Goal: Book appointment/travel/reservation

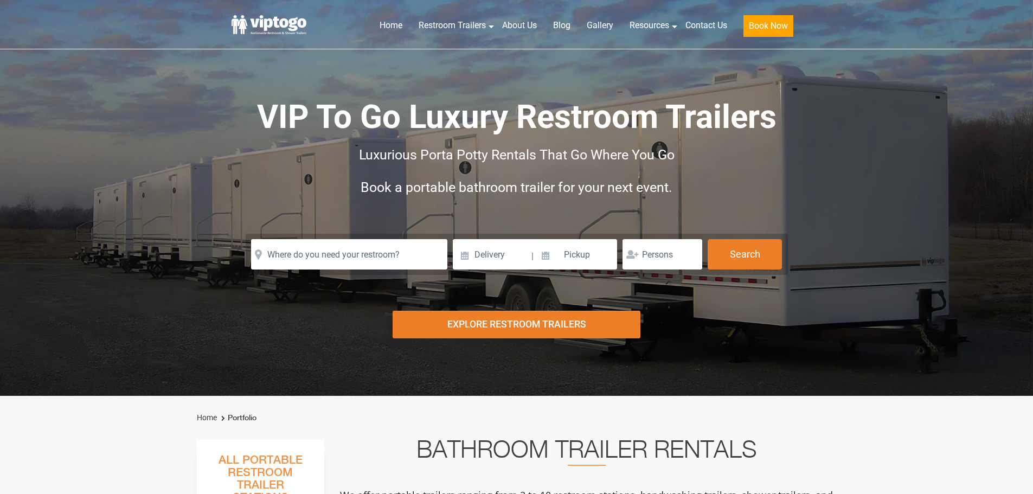
click at [475, 256] on input at bounding box center [492, 254] width 78 height 30
click at [462, 257] on input at bounding box center [492, 254] width 78 height 30
click at [468, 253] on input at bounding box center [492, 254] width 78 height 30
click at [475, 250] on input at bounding box center [492, 254] width 78 height 30
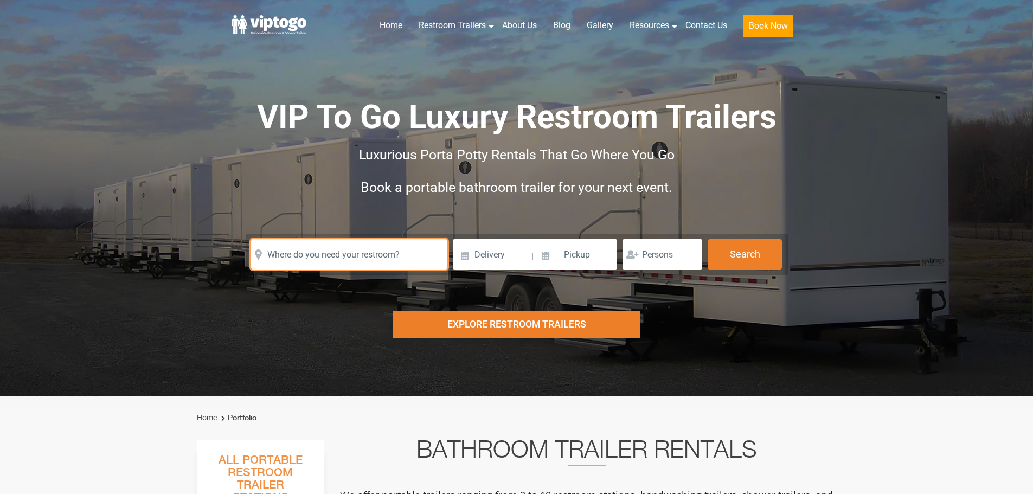
click at [372, 256] on input "text" at bounding box center [349, 254] width 196 height 30
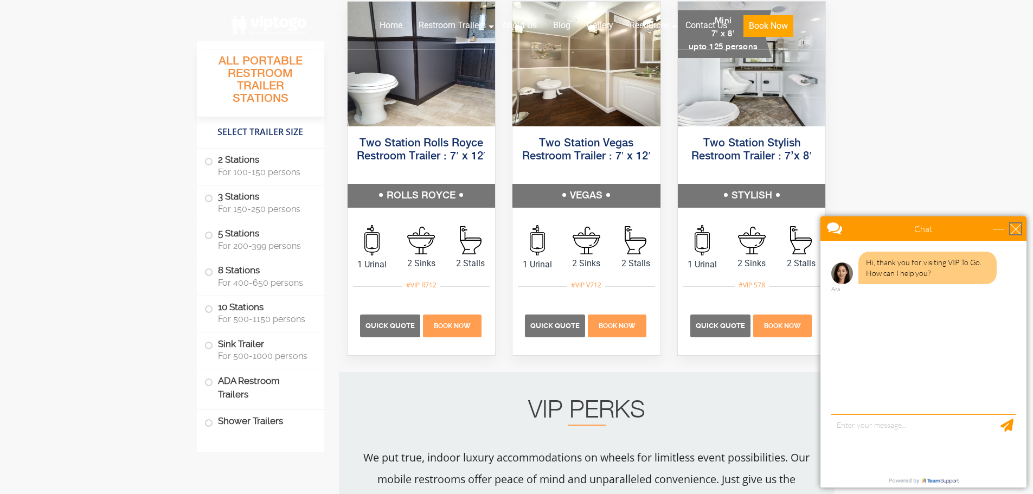
click at [1018, 227] on div "close" at bounding box center [1016, 229] width 11 height 11
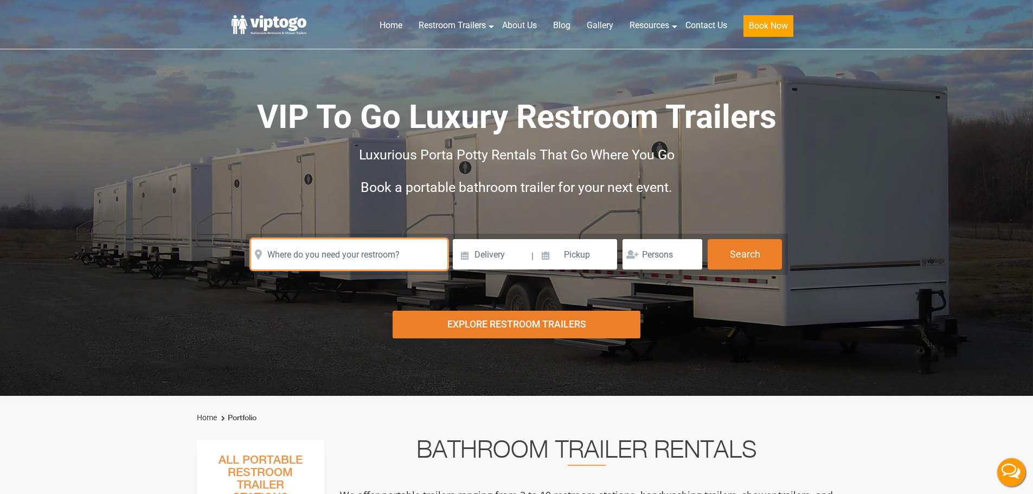
click at [320, 258] on input "text" at bounding box center [349, 254] width 196 height 30
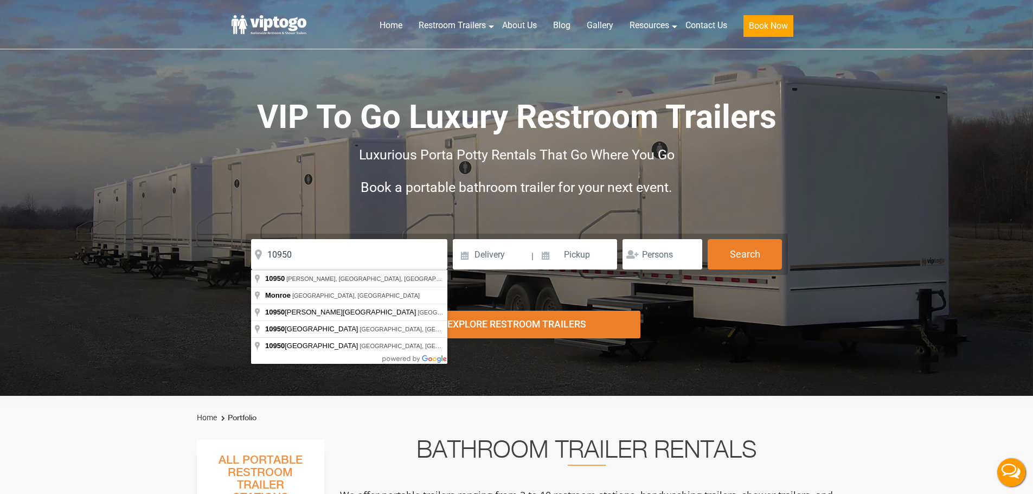
type input "Kiryas [PERSON_NAME], NY 10950, [GEOGRAPHIC_DATA]"
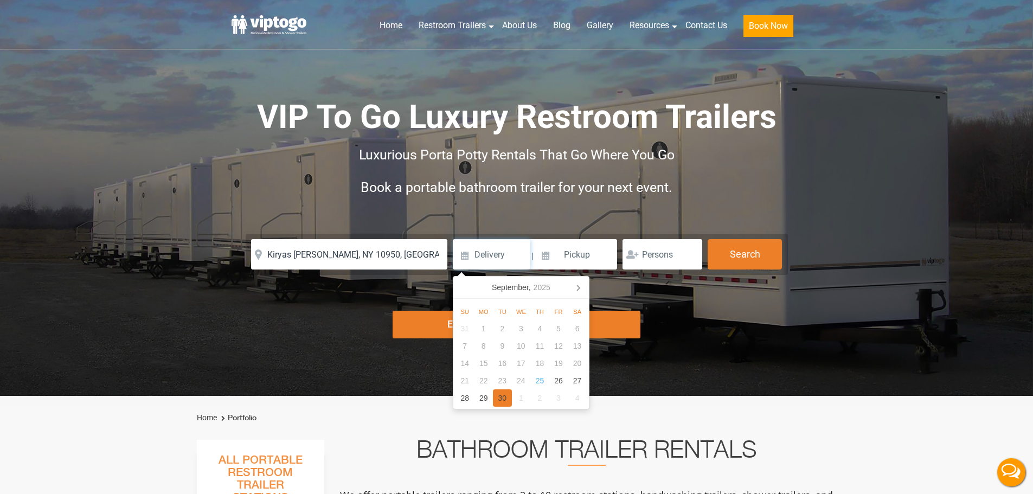
click at [503, 395] on div "30" at bounding box center [502, 398] width 19 height 17
type input "[DATE]"
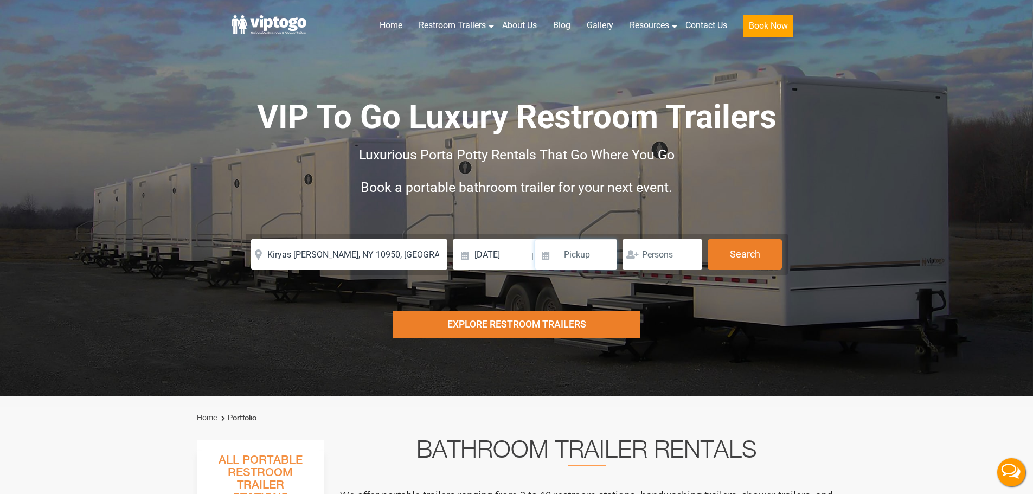
click at [591, 248] on input at bounding box center [576, 254] width 82 height 30
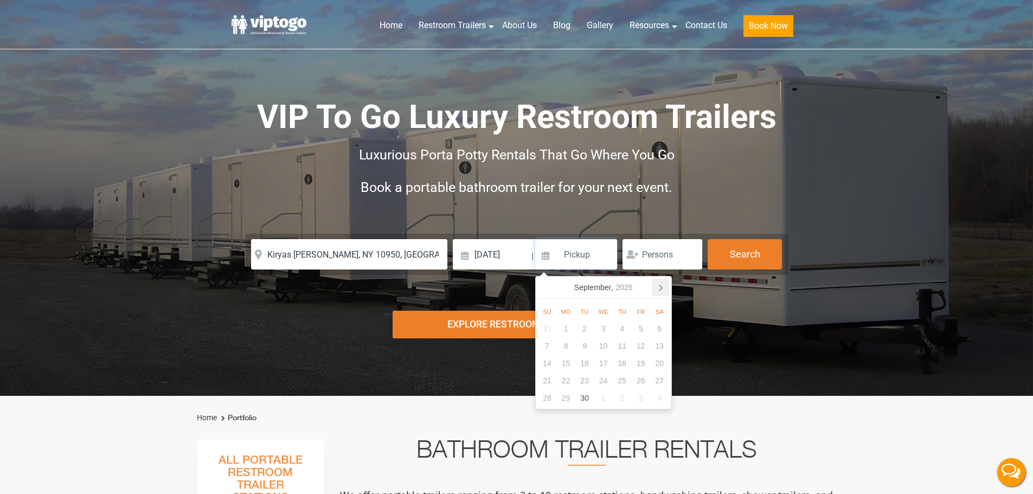
click at [662, 290] on icon at bounding box center [660, 287] width 17 height 17
click at [620, 362] on div "16" at bounding box center [622, 363] width 19 height 17
type input "[DATE]"
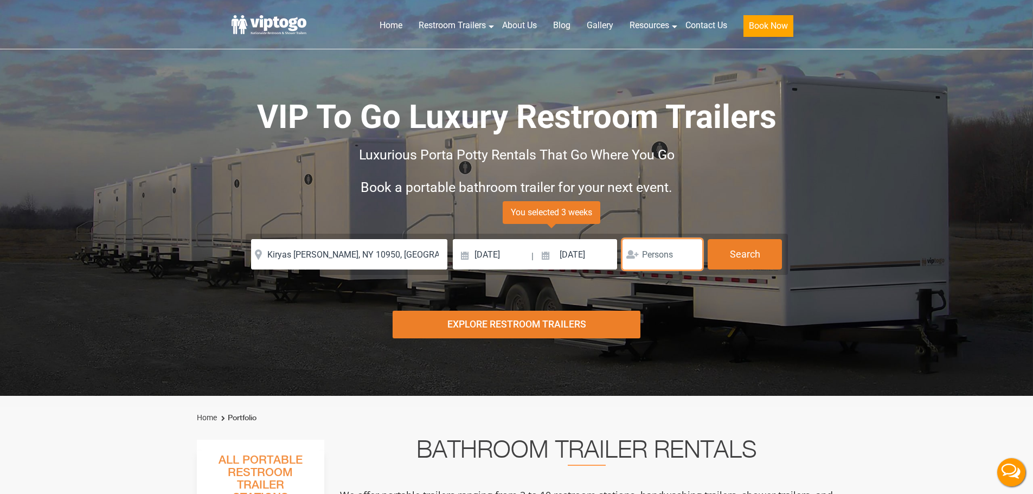
click at [654, 254] on input "number" at bounding box center [663, 254] width 80 height 30
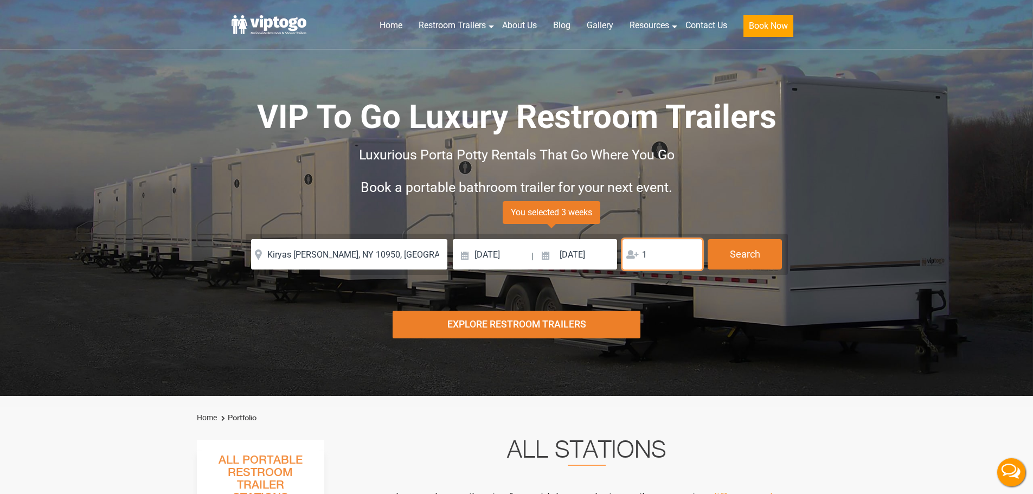
click at [688, 251] on input "1" at bounding box center [663, 254] width 80 height 30
click at [688, 251] on input "2" at bounding box center [663, 254] width 80 height 30
click at [688, 250] on input "3" at bounding box center [663, 254] width 80 height 30
click at [688, 250] on input "4" at bounding box center [663, 254] width 80 height 30
click at [688, 250] on input "5" at bounding box center [663, 254] width 80 height 30
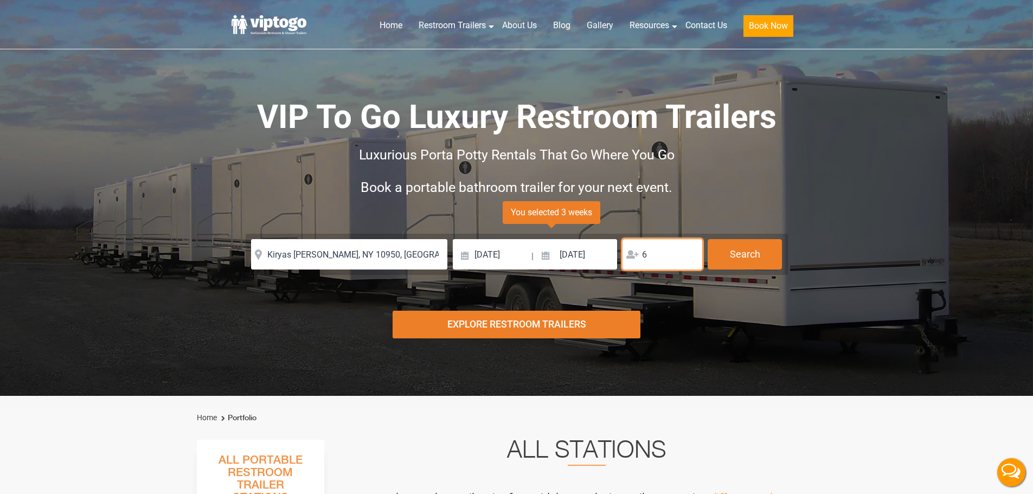
click at [691, 252] on input "6" at bounding box center [663, 254] width 80 height 30
click at [661, 258] on input "6" at bounding box center [663, 254] width 80 height 30
click at [641, 255] on div "6" at bounding box center [663, 254] width 80 height 30
click at [649, 255] on input "6" at bounding box center [663, 254] width 80 height 30
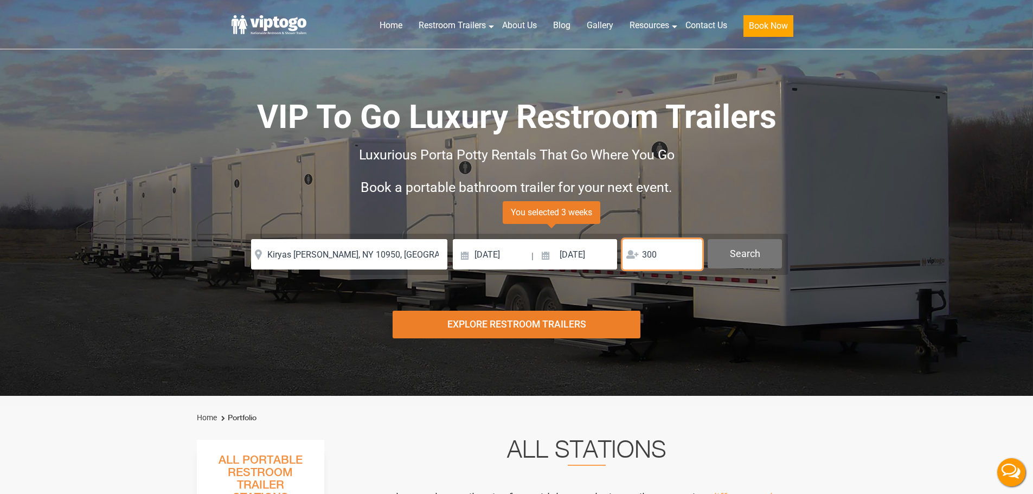
type input "300"
click at [748, 254] on button "Search" at bounding box center [745, 253] width 74 height 29
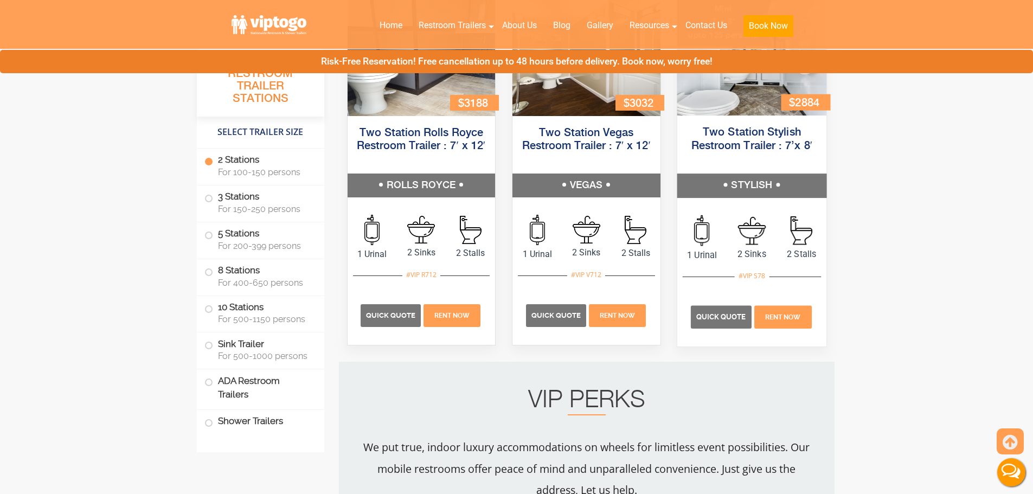
scroll to position [504, 0]
